Goal: Task Accomplishment & Management: Manage account settings

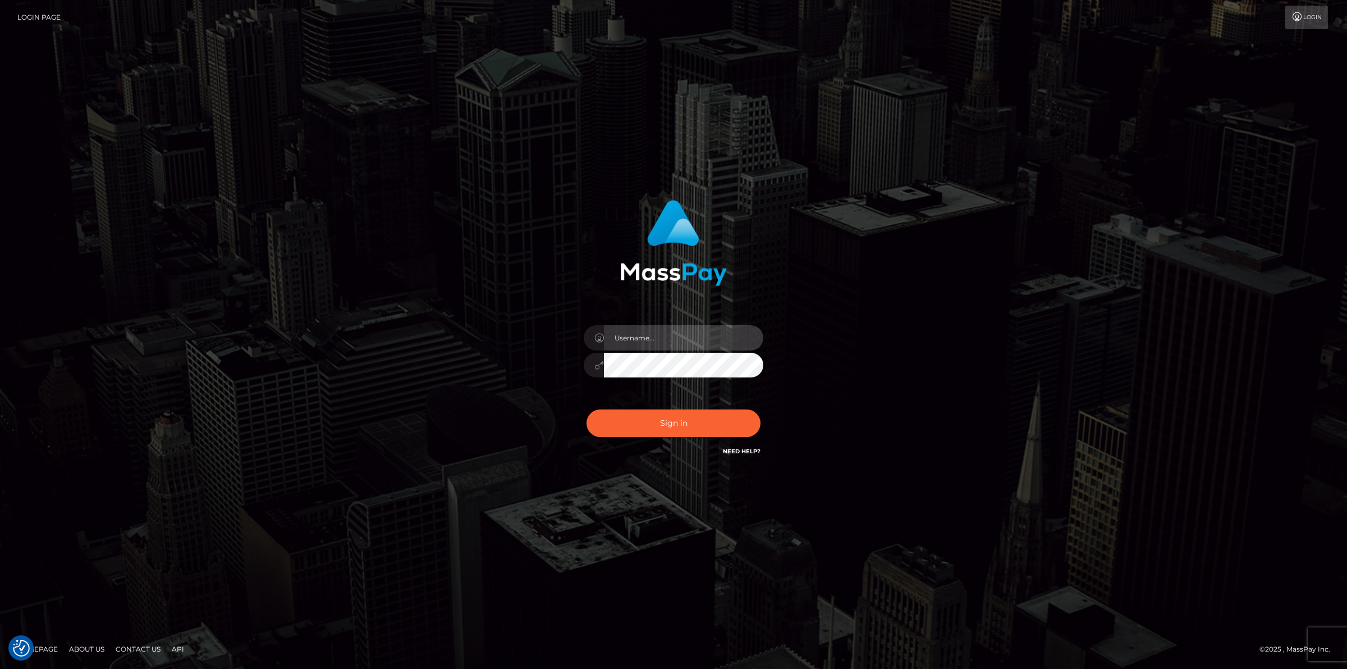
click at [653, 340] on input "text" at bounding box center [683, 337] width 159 height 25
type input "jsmith"
click at [587, 409] on button "Sign in" at bounding box center [674, 423] width 174 height 28
drag, startPoint x: 0, startPoint y: 0, endPoint x: 653, endPoint y: 340, distance: 736.2
click at [653, 340] on input "text" at bounding box center [683, 337] width 159 height 25
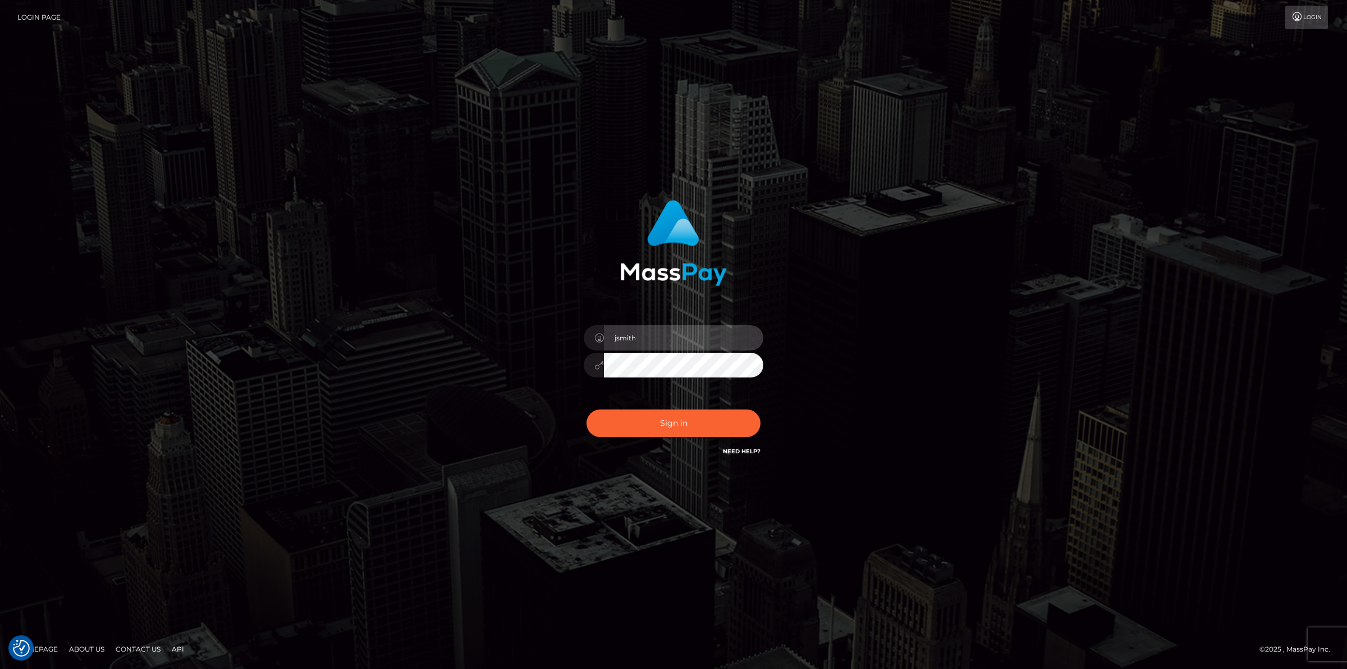
type input "jsmith"
drag, startPoint x: 454, startPoint y: 466, endPoint x: 538, endPoint y: 456, distance: 84.7
click at [454, 466] on div "jsmith Sign in" at bounding box center [674, 334] width 640 height 286
click at [657, 422] on button "Sign in" at bounding box center [674, 423] width 174 height 28
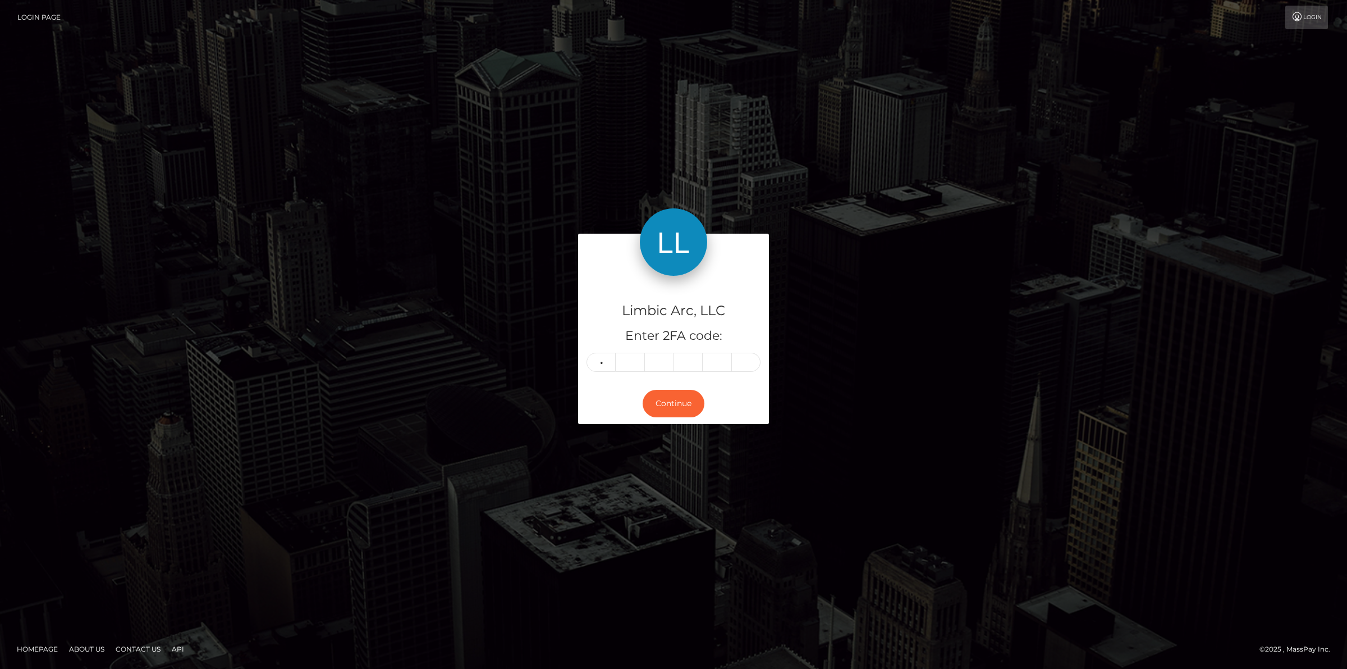
type input "2"
type input "1"
type input "4"
type input "7"
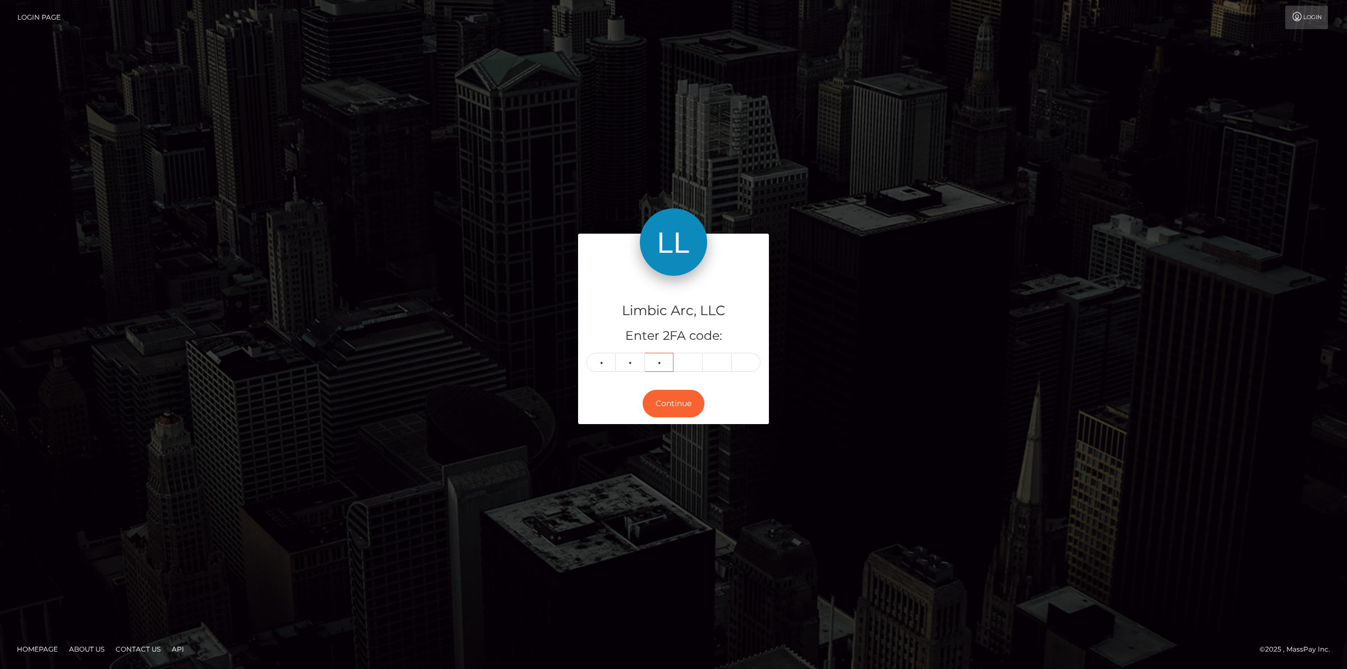
type input "8"
type input "3"
type input "9"
type input "7"
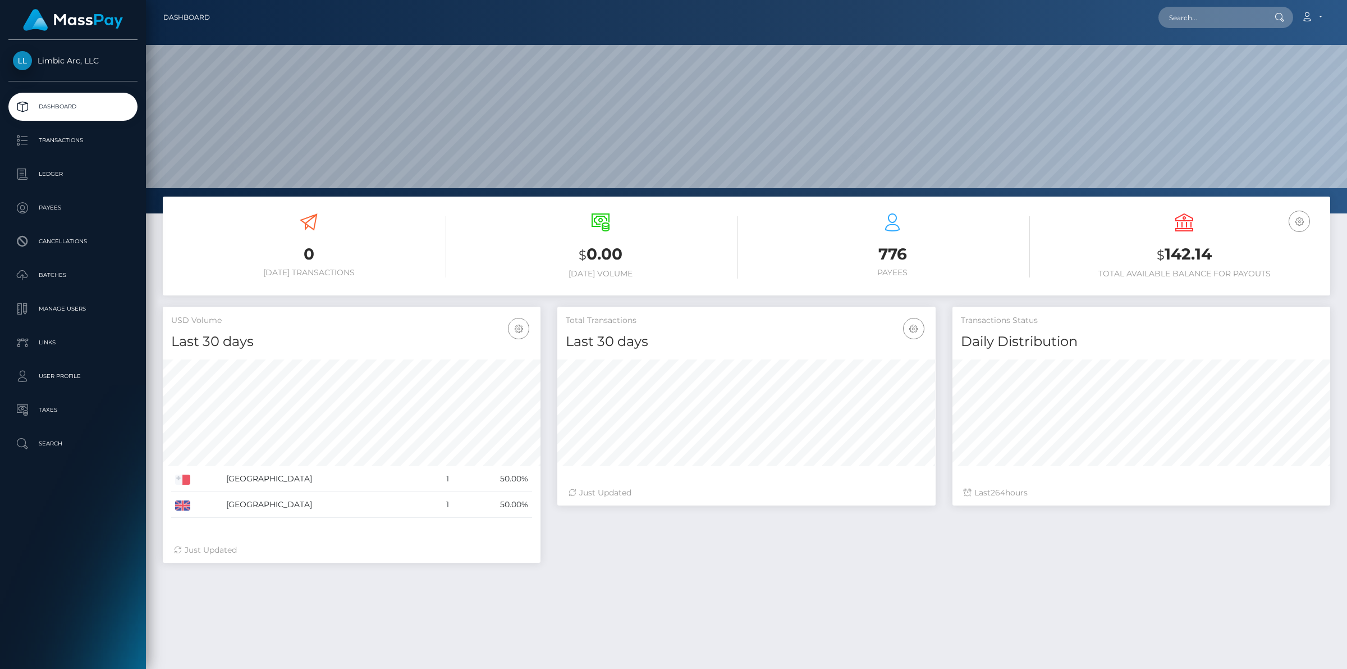
scroll to position [198, 377]
